Goal: Information Seeking & Learning: Understand process/instructions

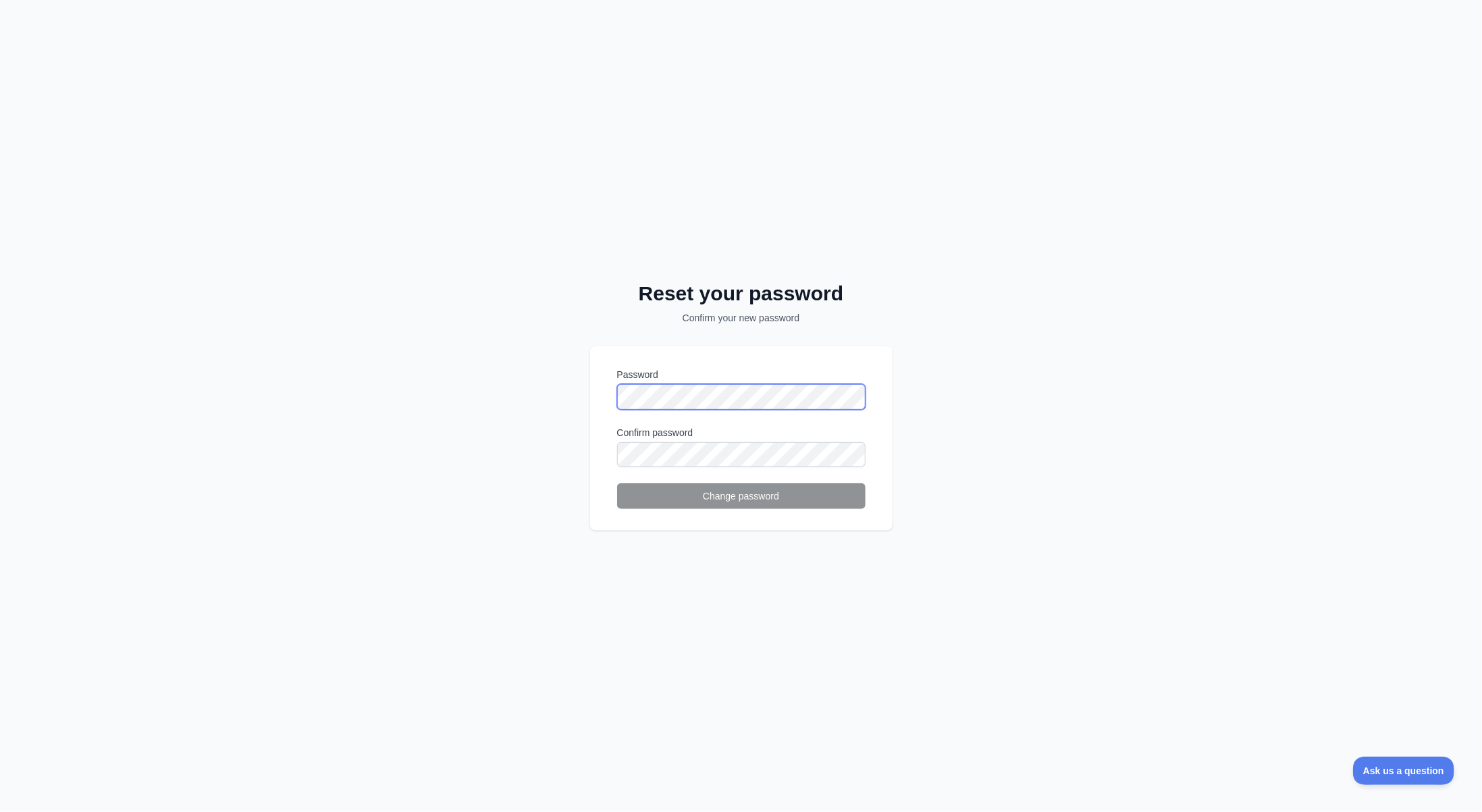
click at [592, 401] on div "Password Confirm password Change password" at bounding box center [741, 438] width 302 height 184
click at [767, 490] on button "Change password" at bounding box center [742, 496] width 248 height 26
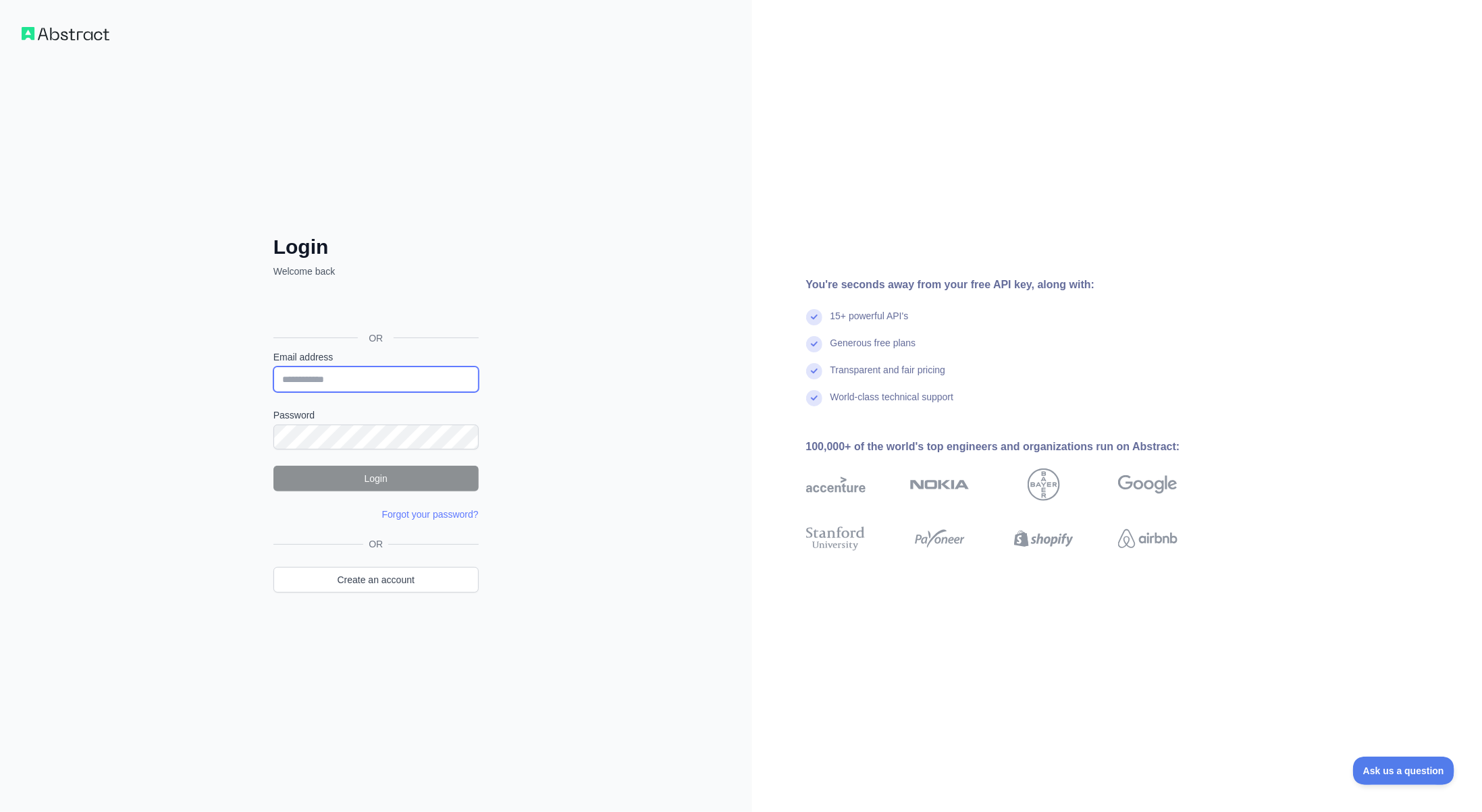
click at [388, 385] on input "Email address" at bounding box center [376, 380] width 205 height 26
type input "**********"
click at [393, 475] on button "Login" at bounding box center [376, 479] width 205 height 26
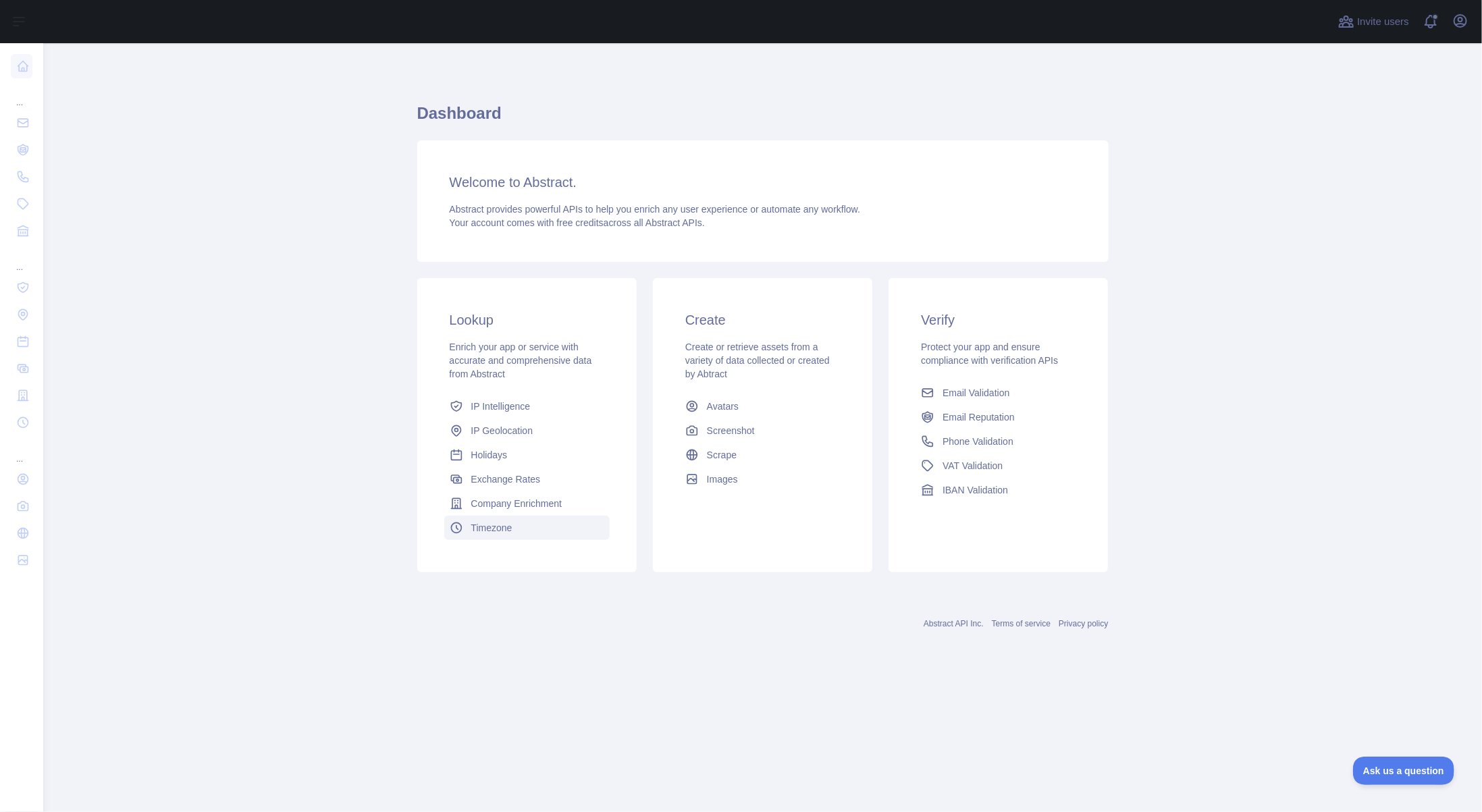
click at [503, 528] on span "Timezone" at bounding box center [491, 528] width 41 height 14
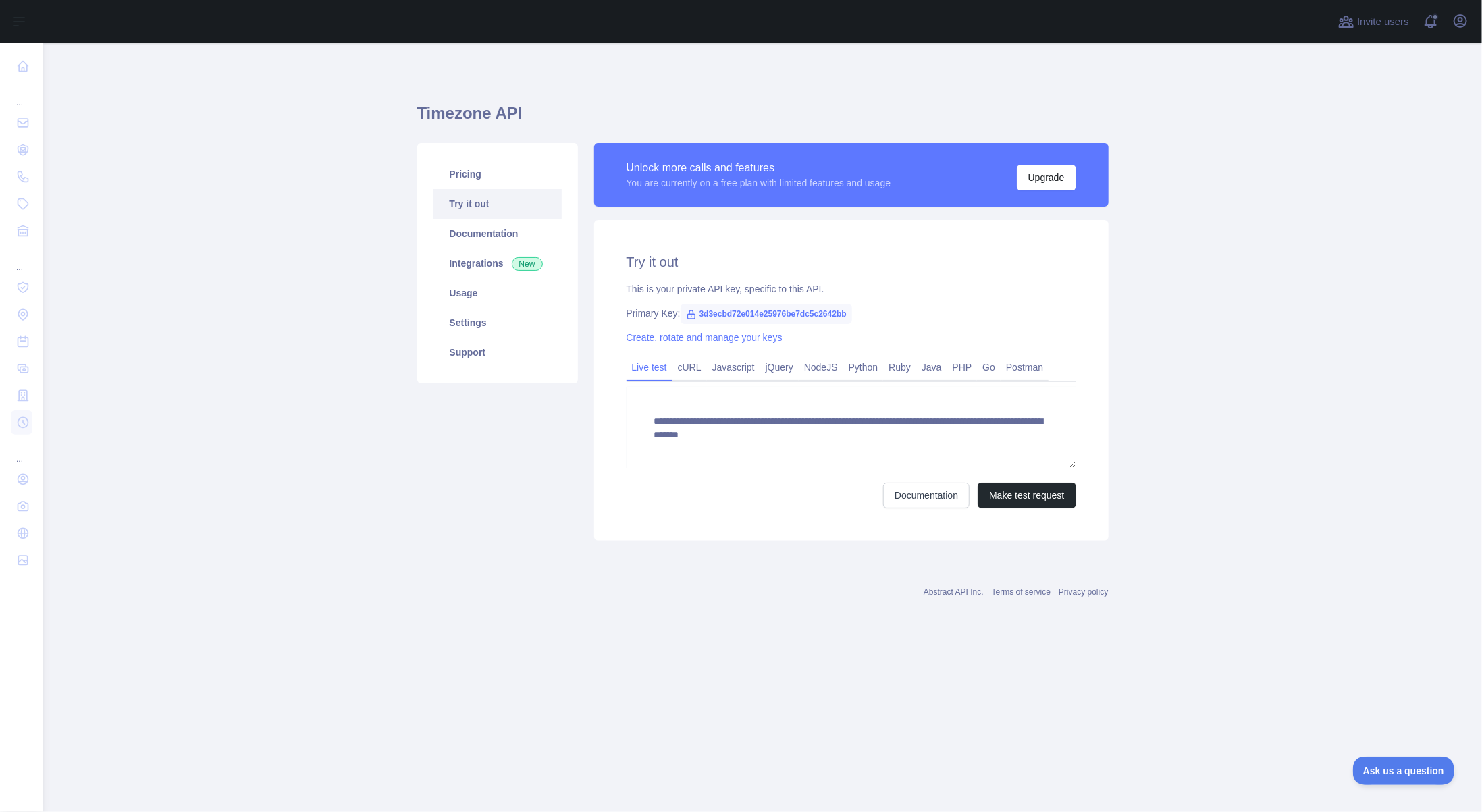
drag, startPoint x: 1026, startPoint y: 370, endPoint x: 1055, endPoint y: 369, distance: 29.0
click at [1026, 370] on link "Postman" at bounding box center [1025, 368] width 48 height 22
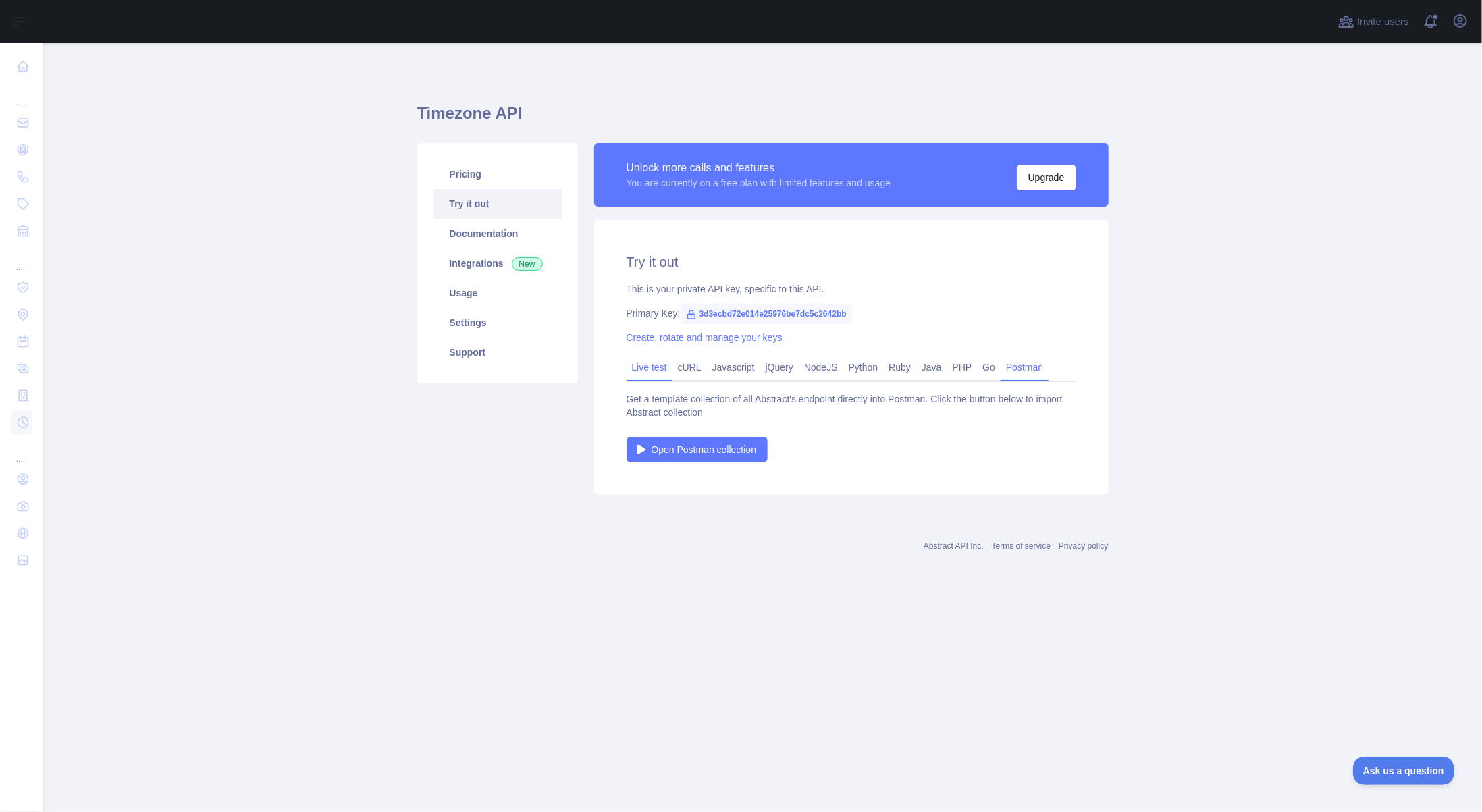
click at [646, 365] on link "Live test" at bounding box center [650, 368] width 46 height 22
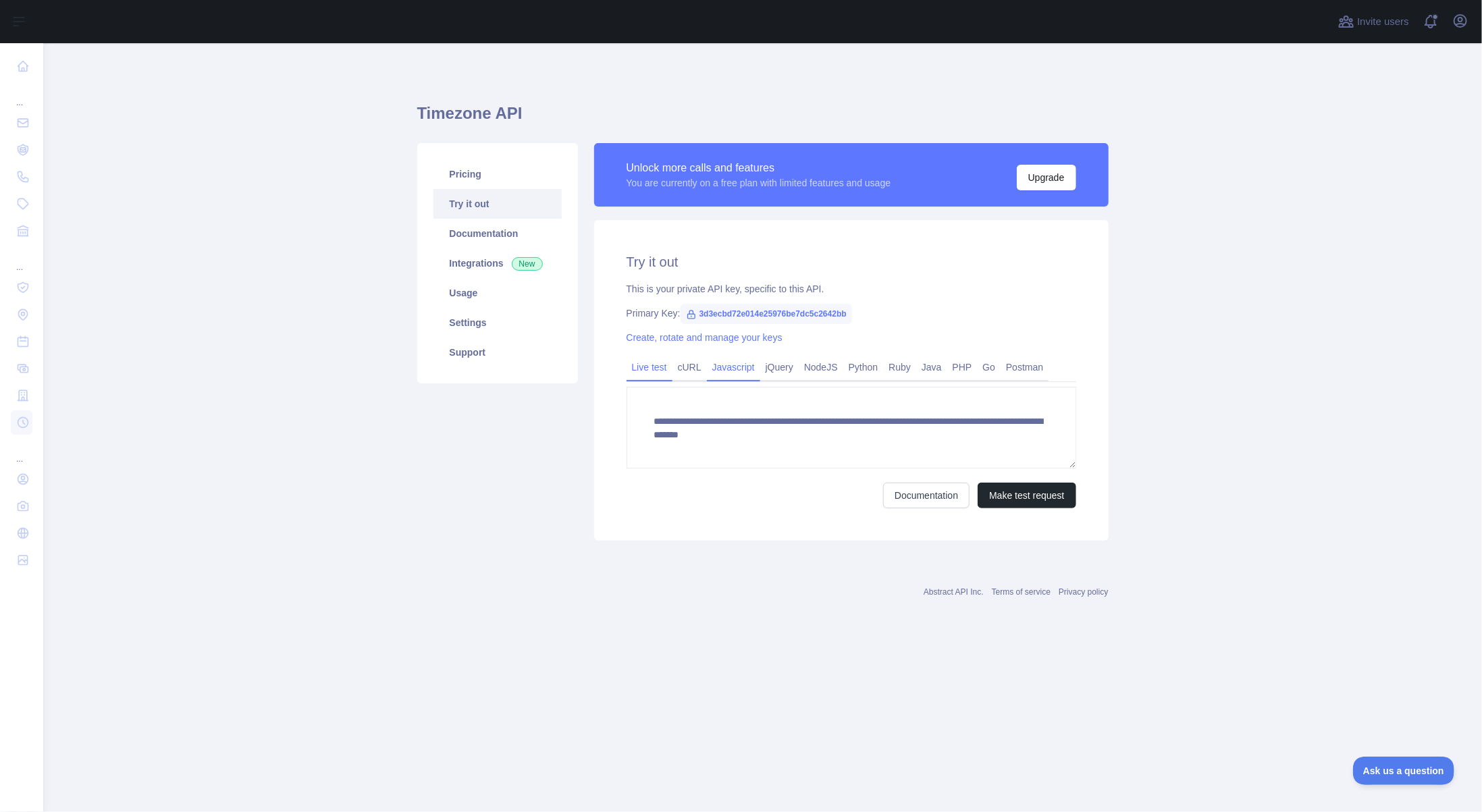
click at [738, 370] on link "Javascript" at bounding box center [734, 368] width 53 height 22
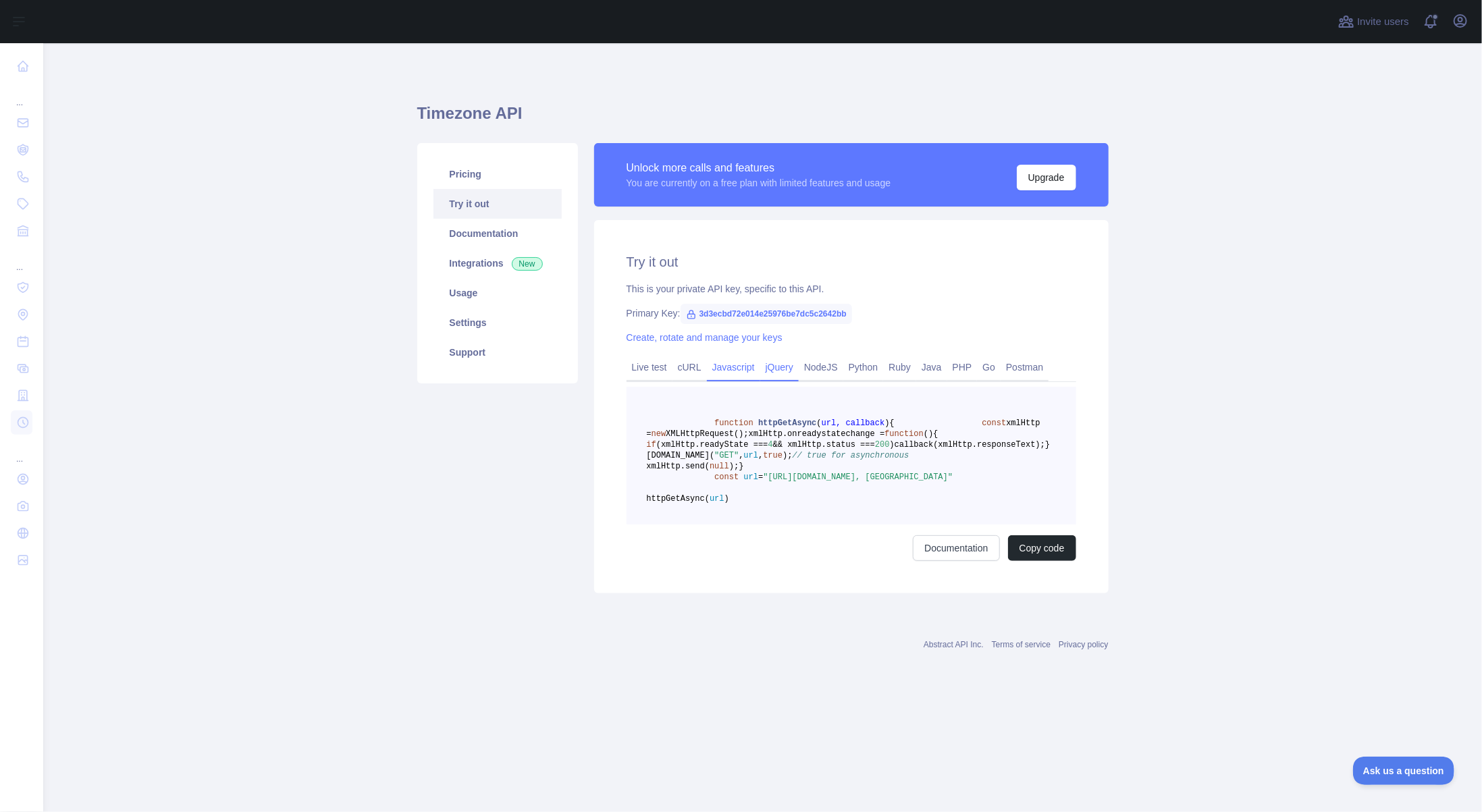
click at [774, 368] on link "jQuery" at bounding box center [780, 368] width 39 height 22
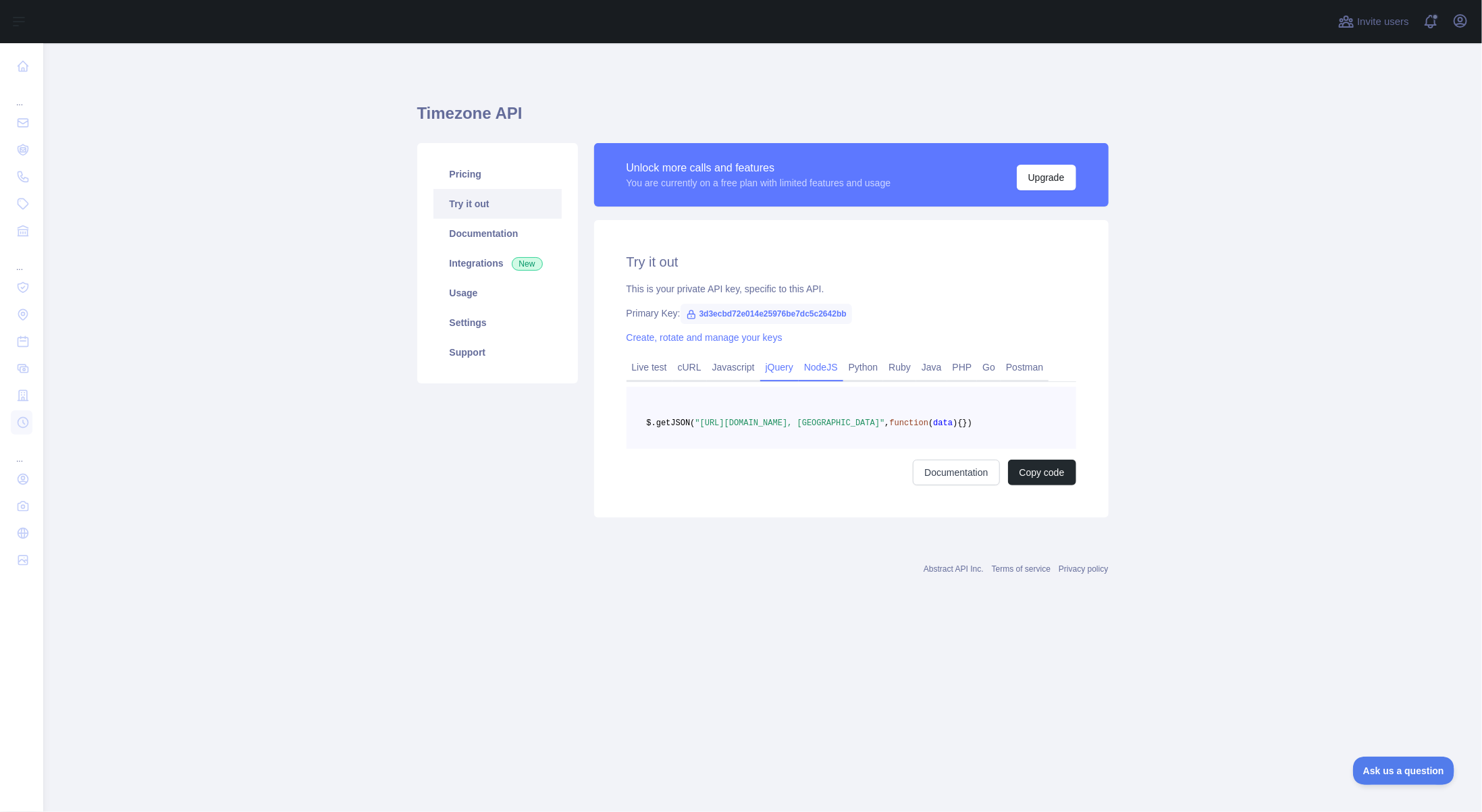
click at [810, 368] on link "NodeJS" at bounding box center [821, 368] width 45 height 22
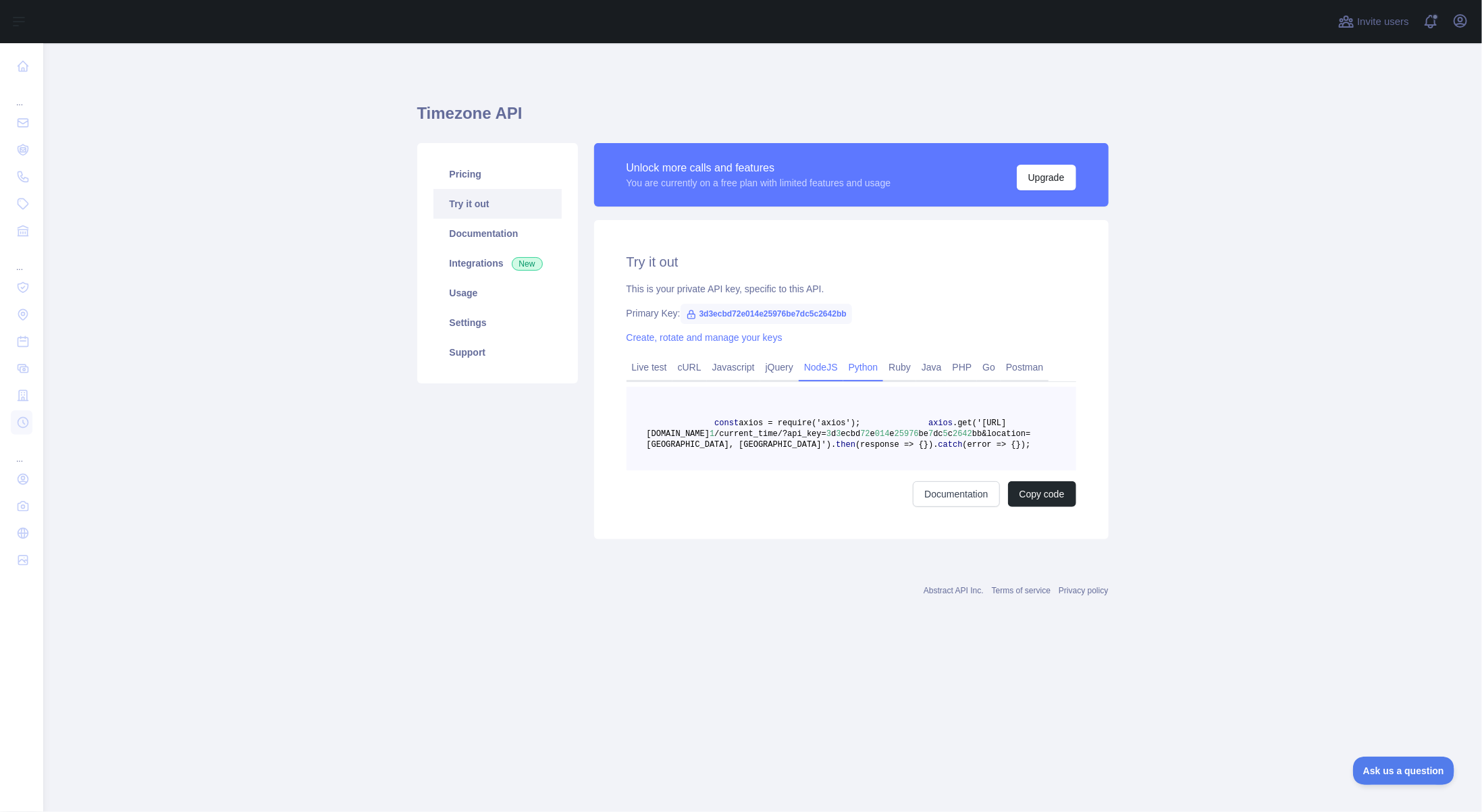
drag, startPoint x: 855, startPoint y: 368, endPoint x: 865, endPoint y: 369, distance: 10.0
click at [855, 368] on link "Python" at bounding box center [864, 368] width 40 height 22
click at [887, 369] on link "Ruby" at bounding box center [900, 368] width 33 height 22
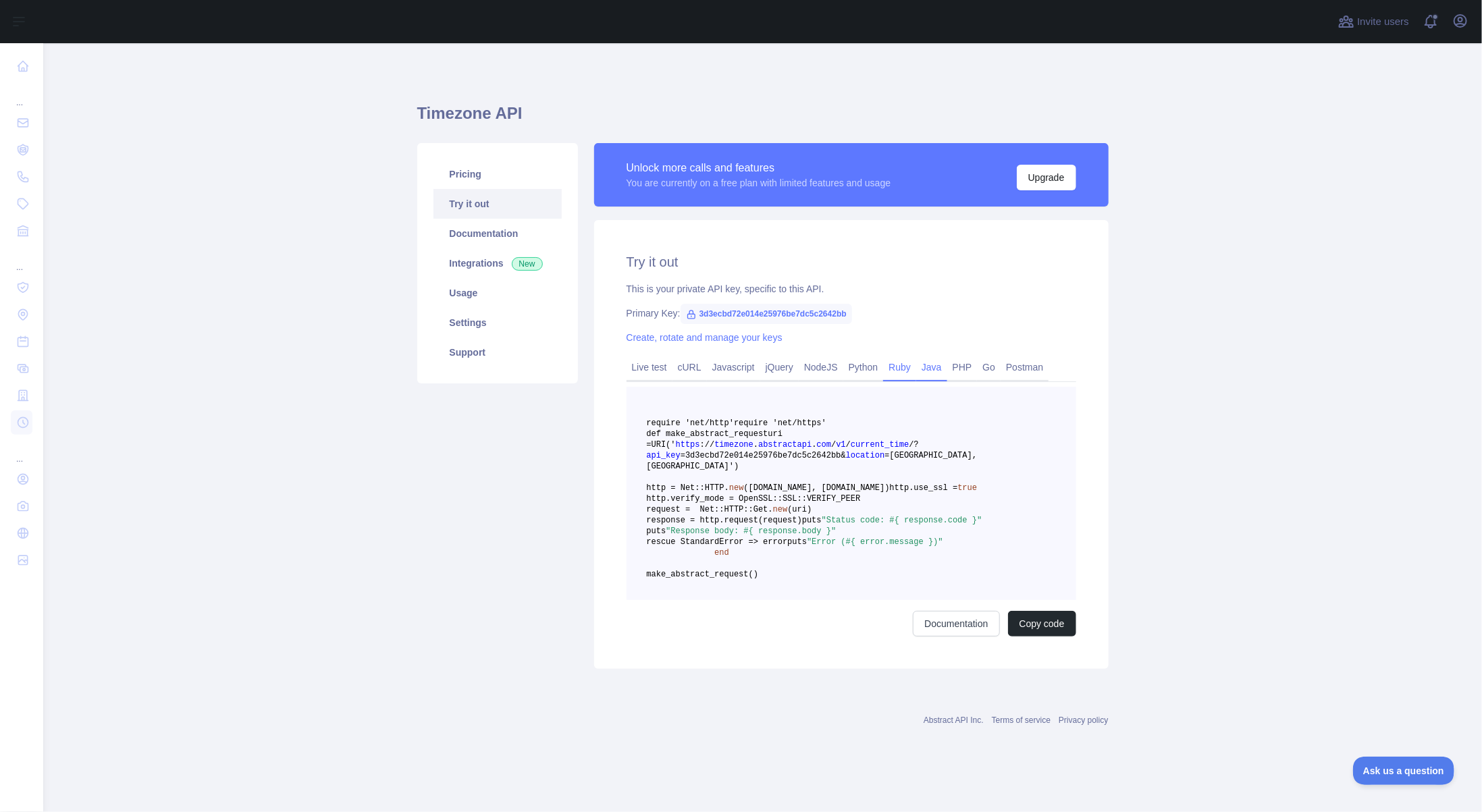
click at [926, 368] on link "Java" at bounding box center [931, 368] width 31 height 22
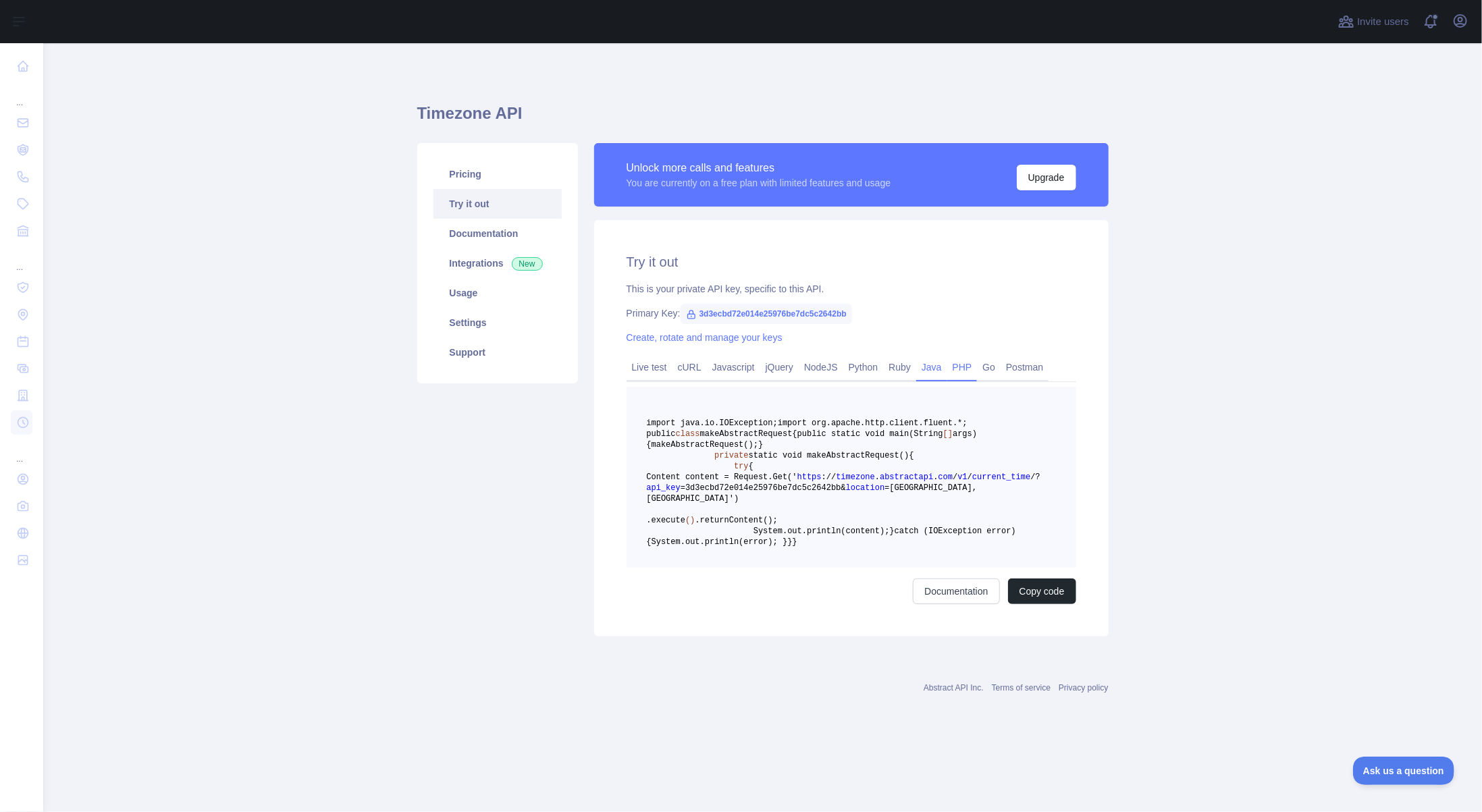
click at [956, 368] on link "PHP" at bounding box center [962, 368] width 30 height 22
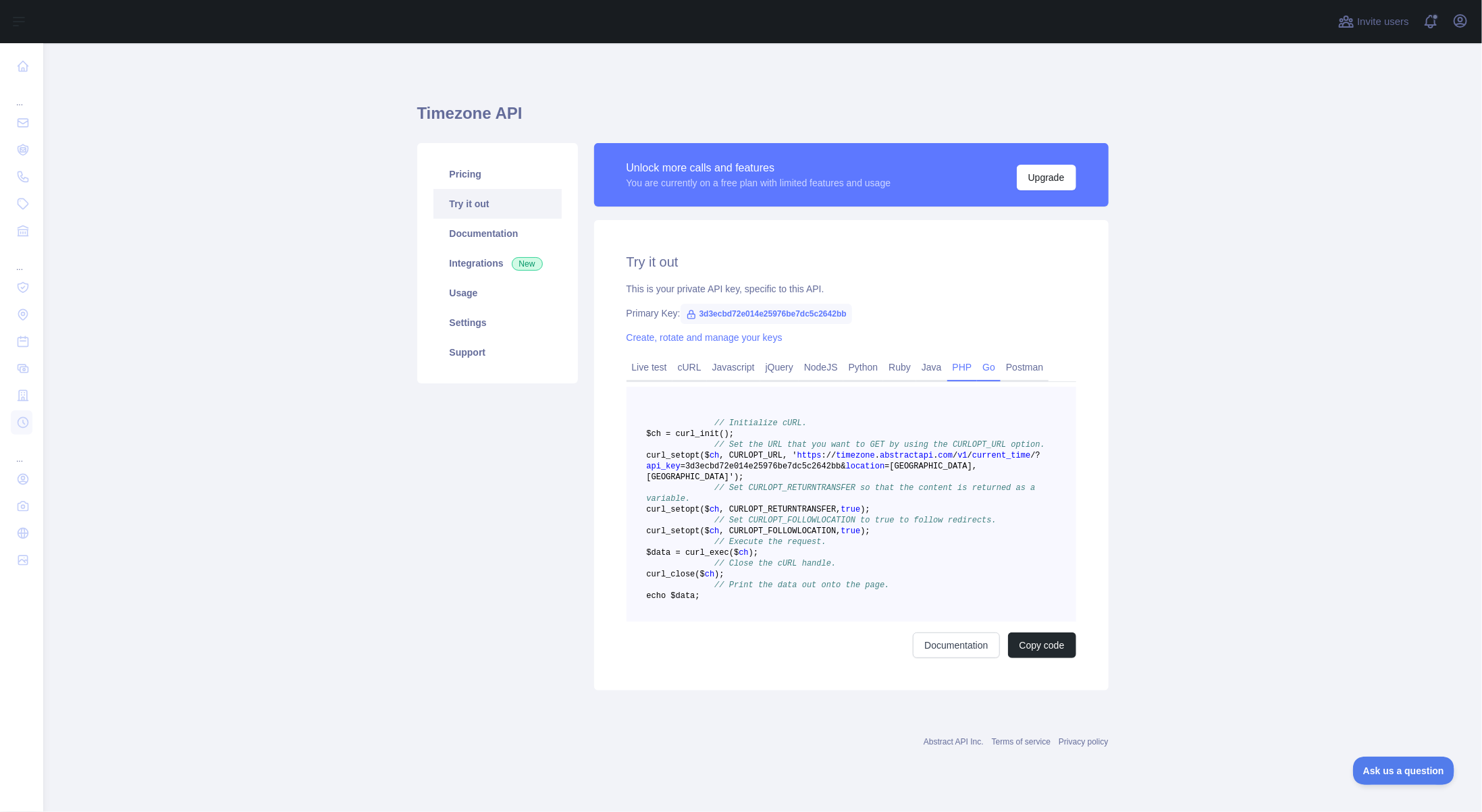
click at [983, 370] on link "Go" at bounding box center [989, 368] width 24 height 22
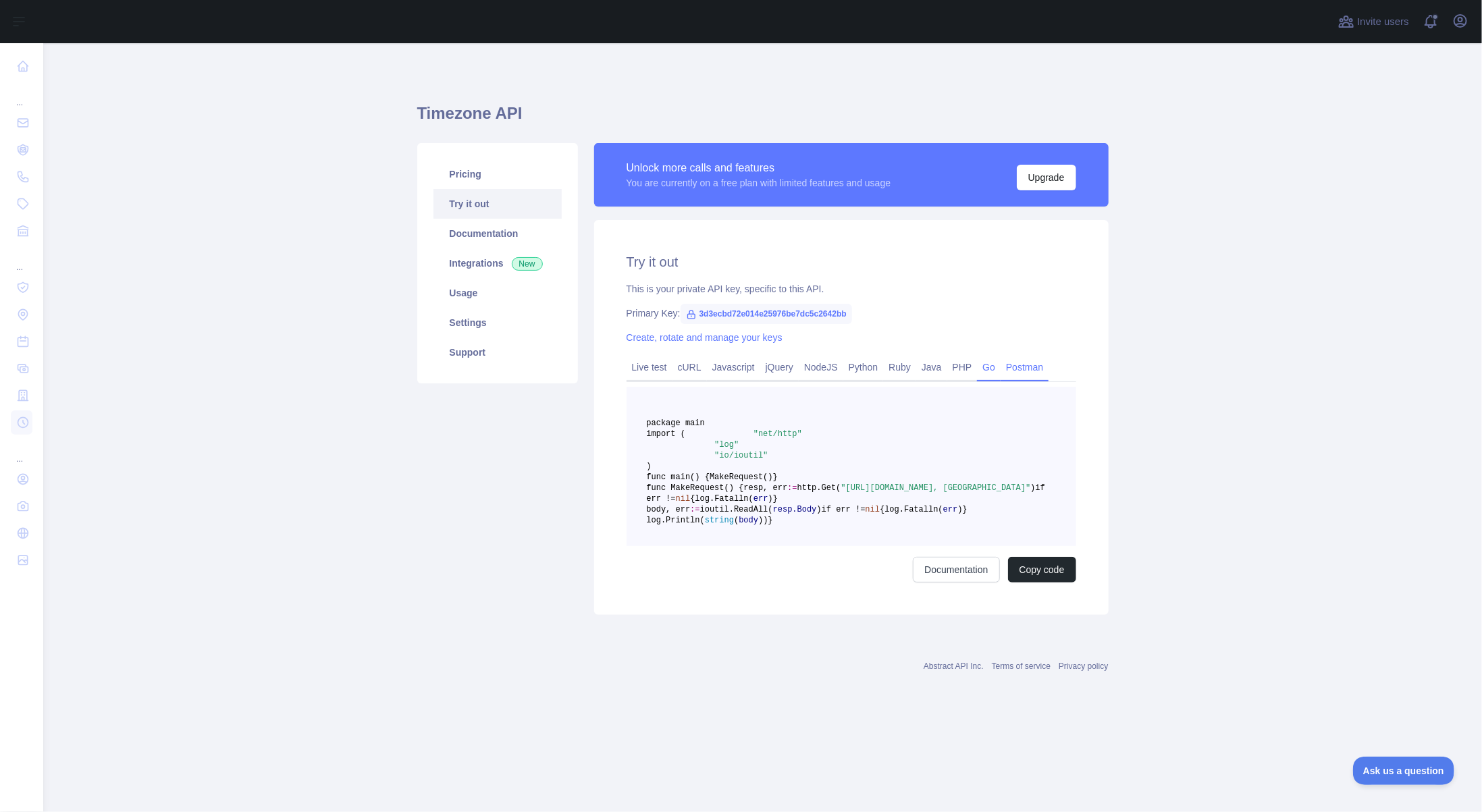
click at [1013, 365] on link "Postman" at bounding box center [1025, 368] width 48 height 22
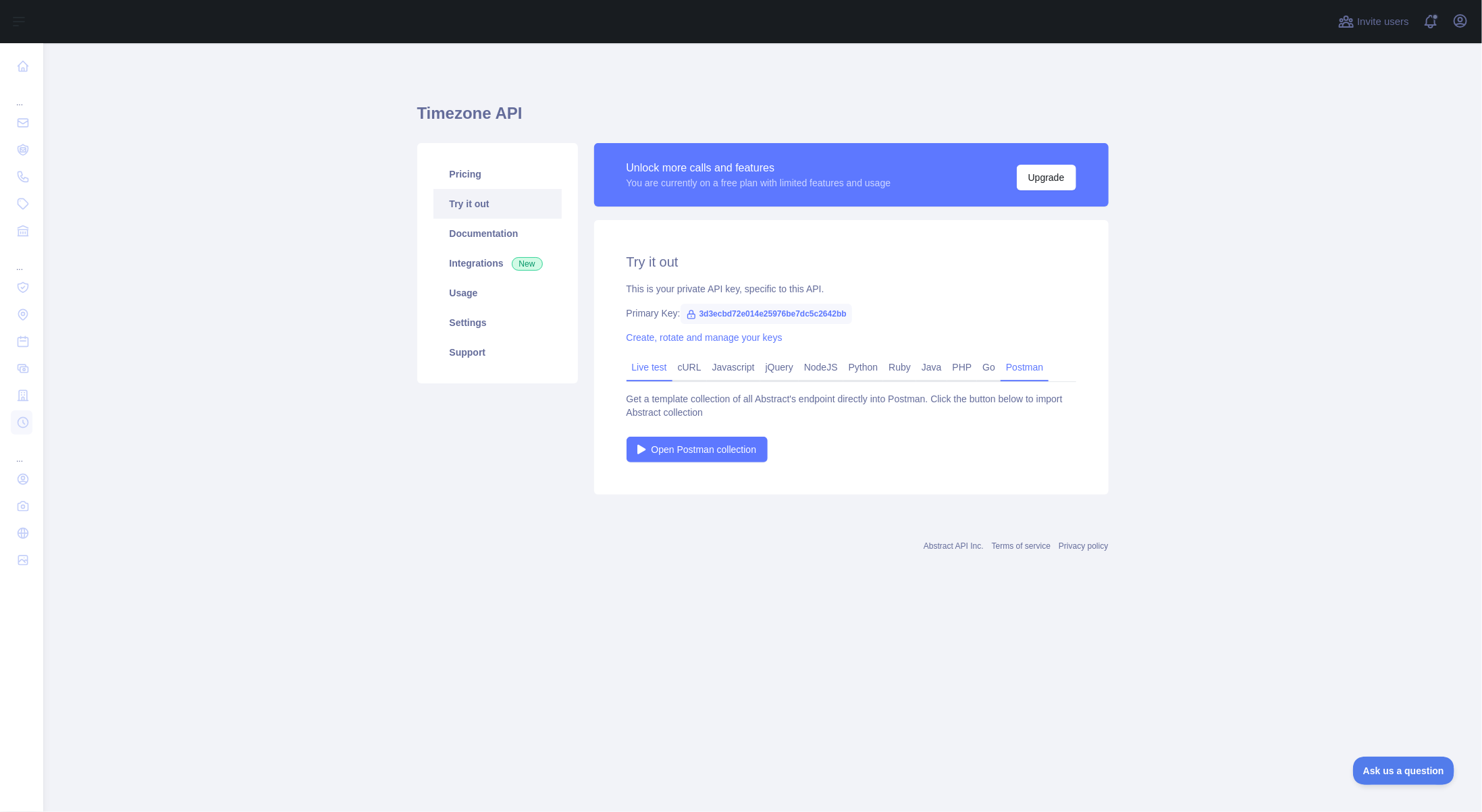
click at [652, 365] on link "Live test" at bounding box center [650, 368] width 46 height 22
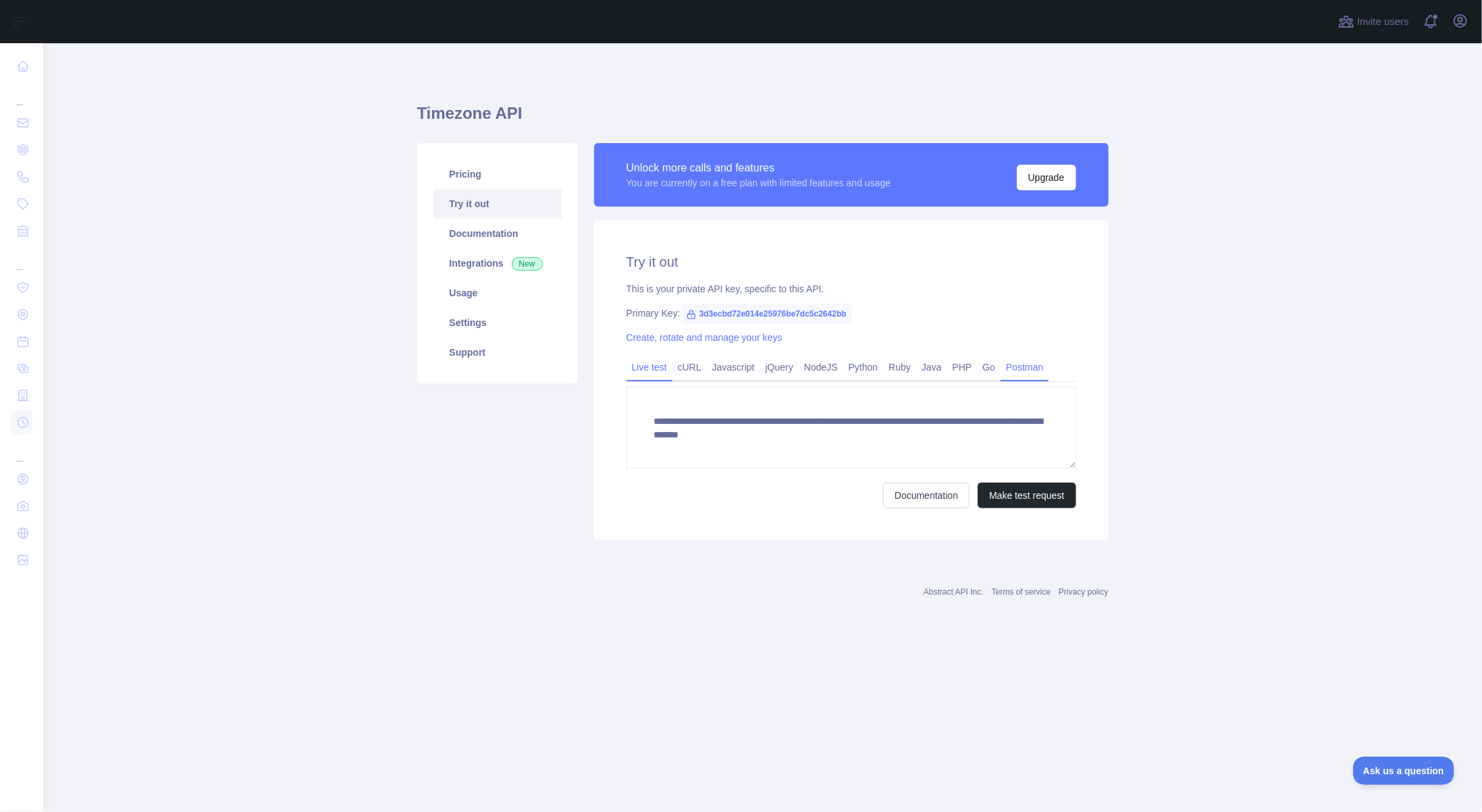
click at [1022, 367] on link "Postman" at bounding box center [1025, 368] width 48 height 22
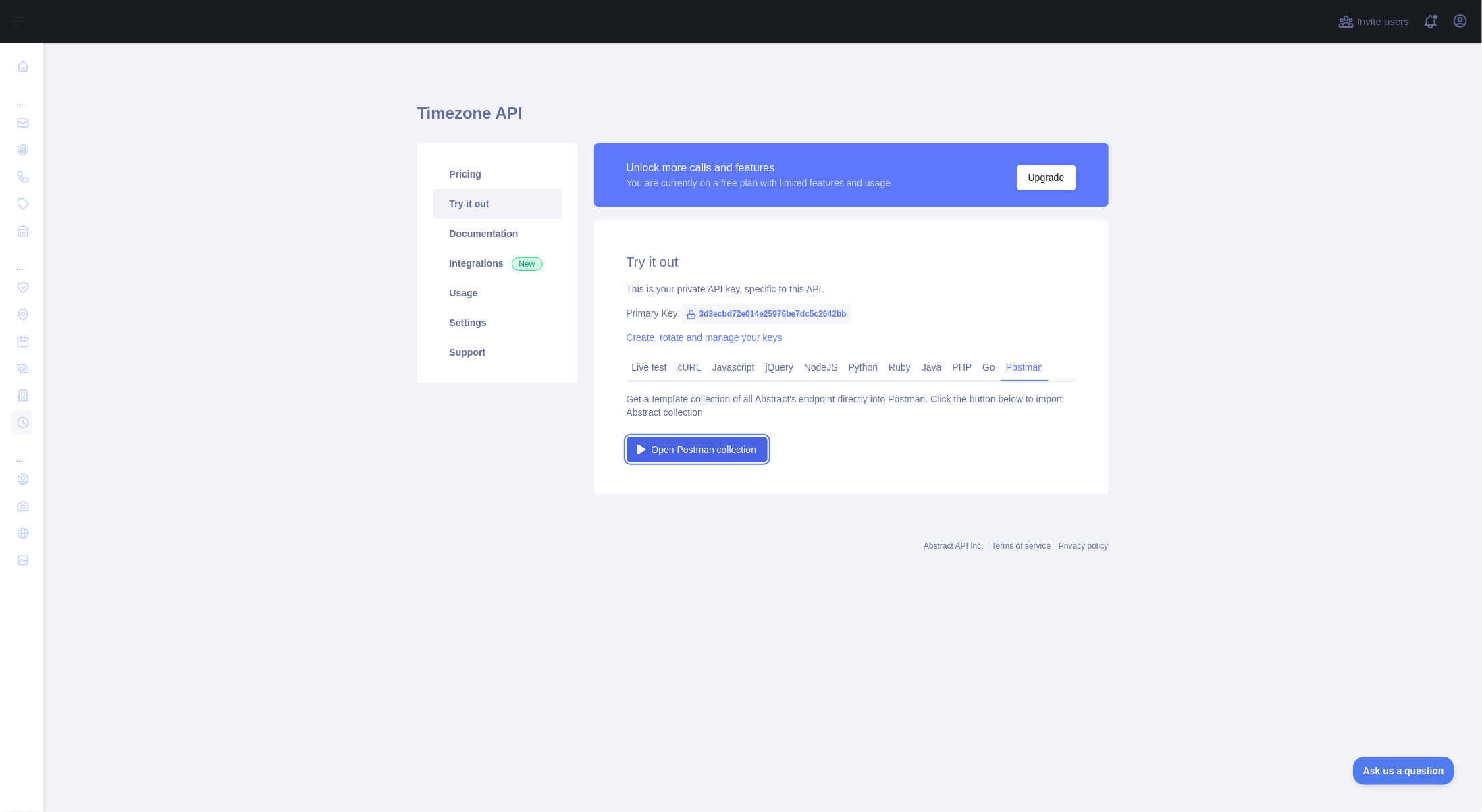
click at [686, 457] on link "Open Postman collection" at bounding box center [697, 449] width 141 height 26
click at [1033, 369] on link "Postman" at bounding box center [1025, 368] width 48 height 22
click at [691, 452] on span "Open Postman collection" at bounding box center [704, 449] width 106 height 14
click at [476, 241] on link "Documentation" at bounding box center [498, 233] width 129 height 29
drag, startPoint x: 844, startPoint y: 314, endPoint x: 694, endPoint y: 312, distance: 150.0
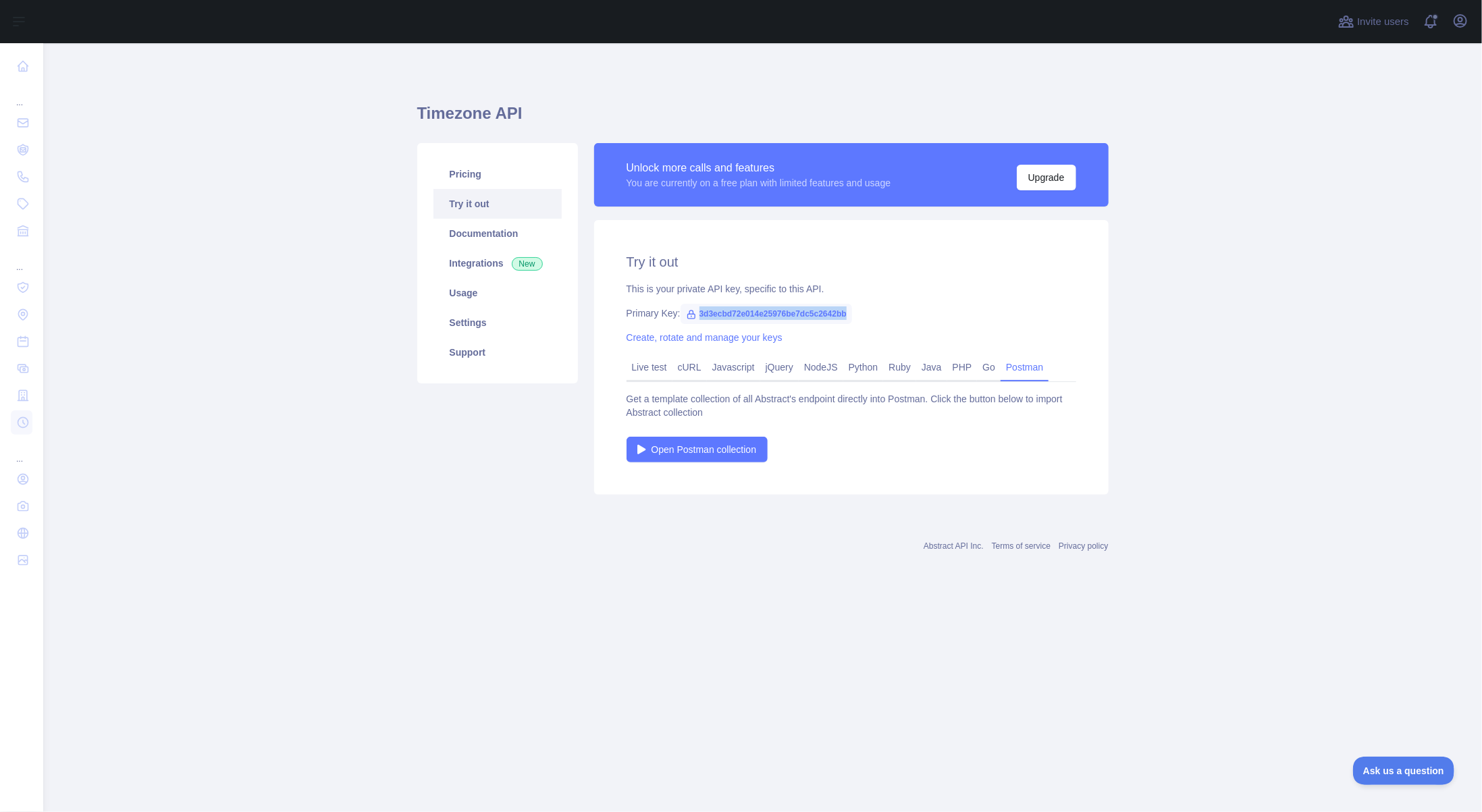
click at [694, 312] on span "3d3ecbd72e014e25976be7dc5c2642bb" at bounding box center [766, 314] width 172 height 20
copy span "3d3ecbd72e014e25976be7dc5c2642bb"
